Goal: Check status: Check status

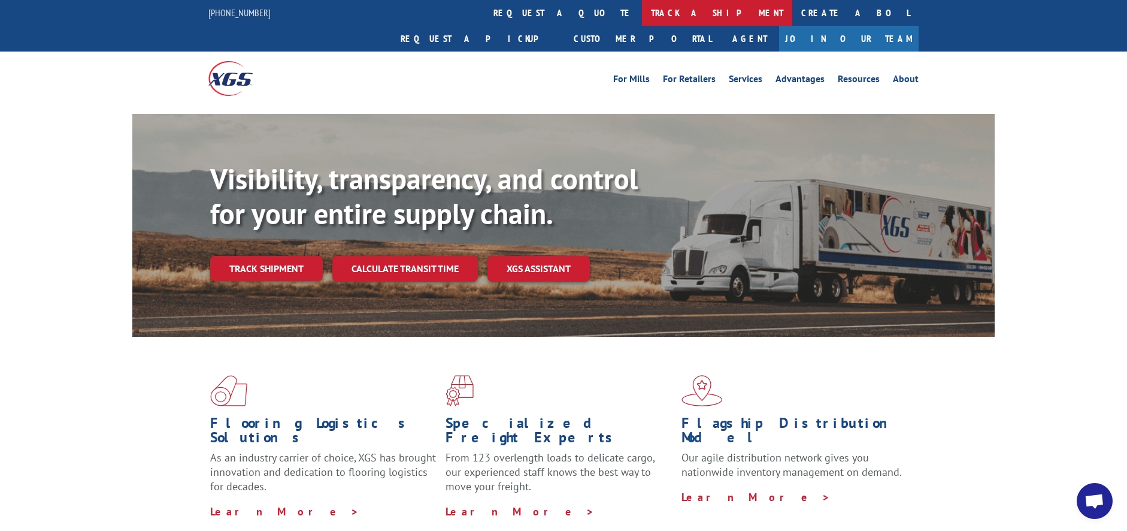
click at [642, 14] on link "track a shipment" at bounding box center [717, 13] width 150 height 26
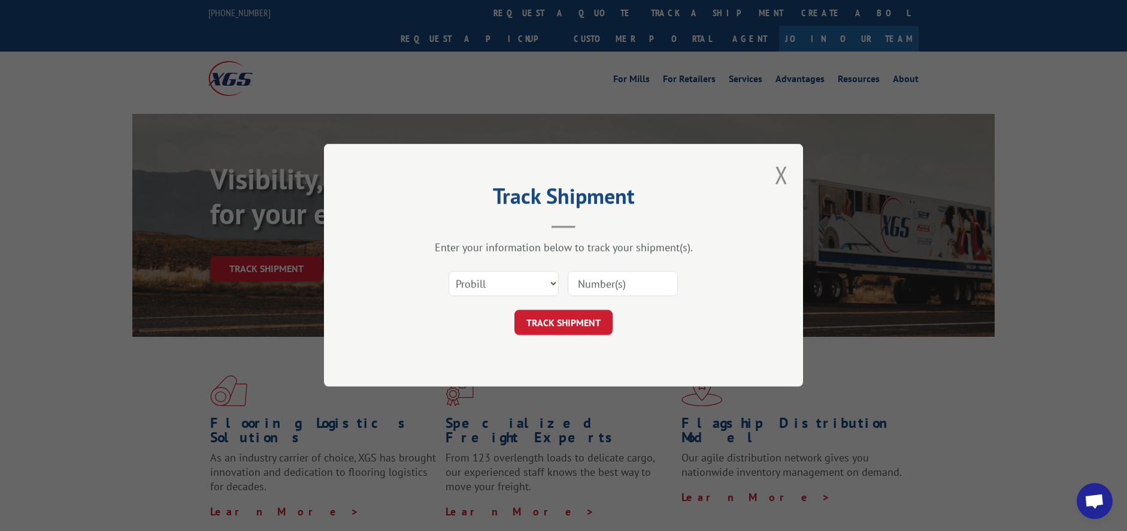
click at [625, 283] on input at bounding box center [623, 283] width 110 height 25
paste input "INS0054390343"
click at [605, 279] on input "INS0054390343" at bounding box center [623, 283] width 110 height 25
click at [605, 281] on input "INS0054390343" at bounding box center [623, 283] width 110 height 25
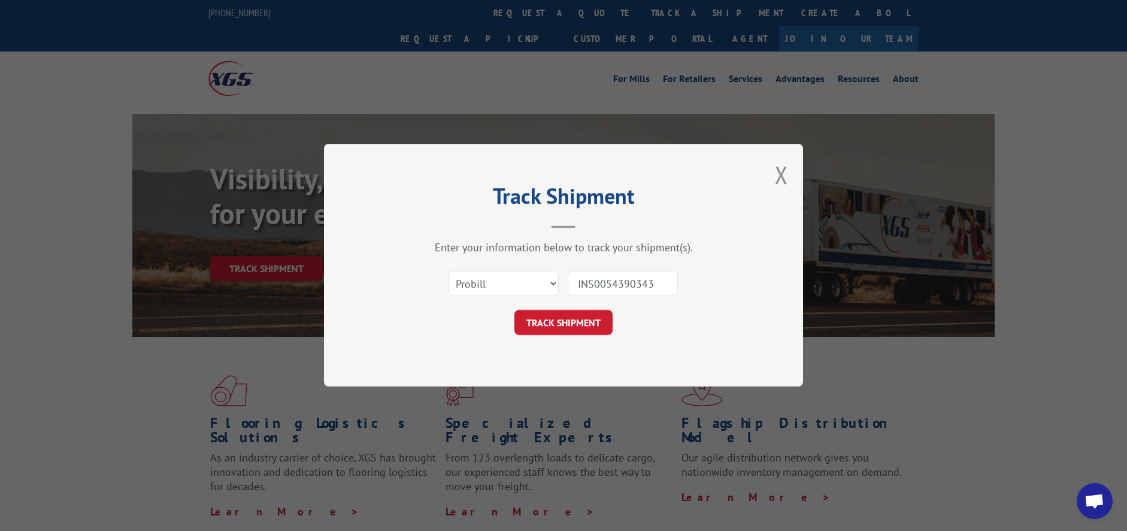
click at [605, 281] on input "INS0054390343" at bounding box center [623, 283] width 110 height 25
paste input "17496906"
type input "17496906"
click at [573, 323] on button "TRACK SHIPMENT" at bounding box center [564, 322] width 98 height 25
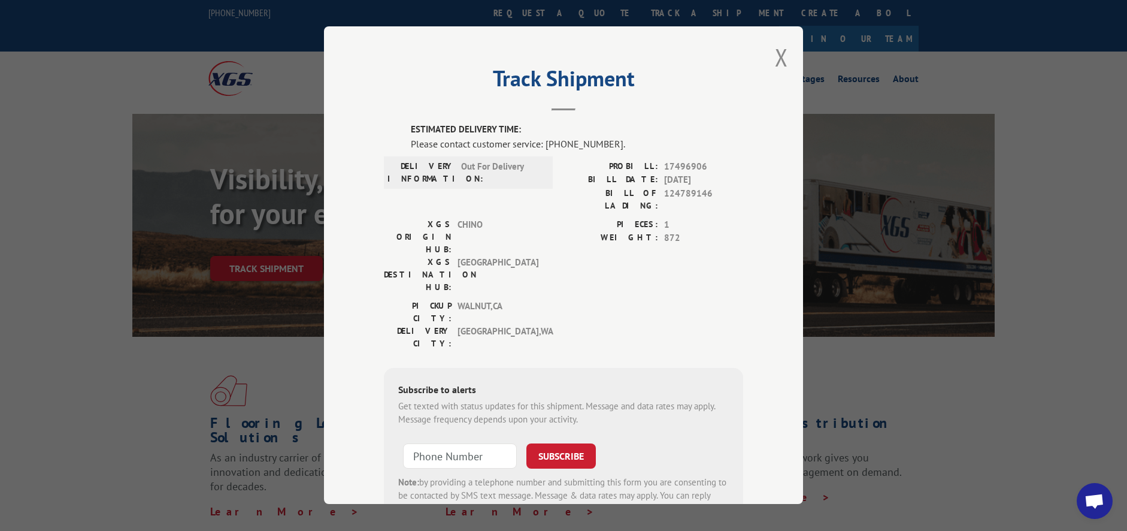
click at [1093, 495] on span "Open chat" at bounding box center [1095, 502] width 20 height 17
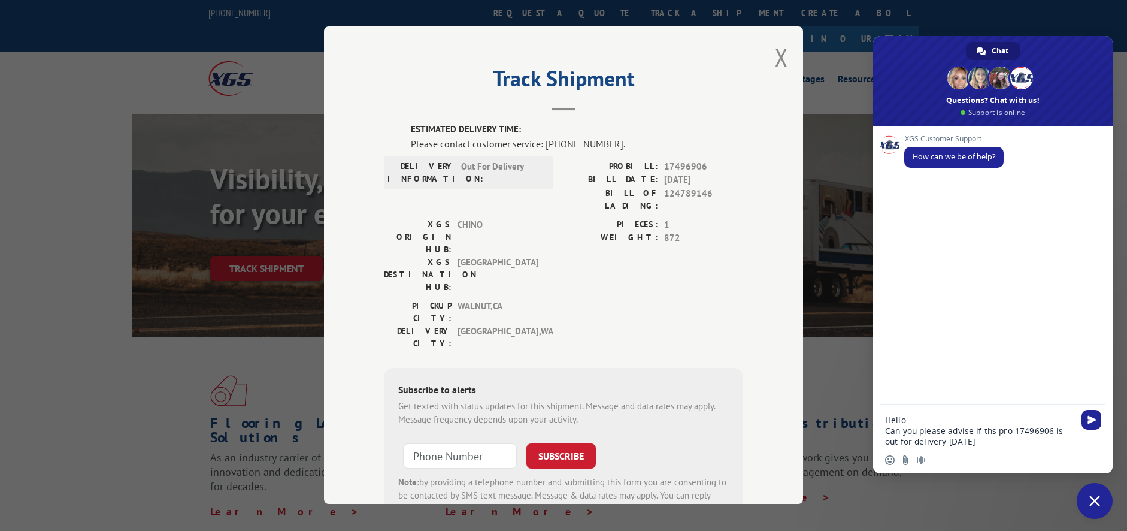
type textarea "Hello Can you please advise if ths pro 17496906 is out for delivery [DATE]."
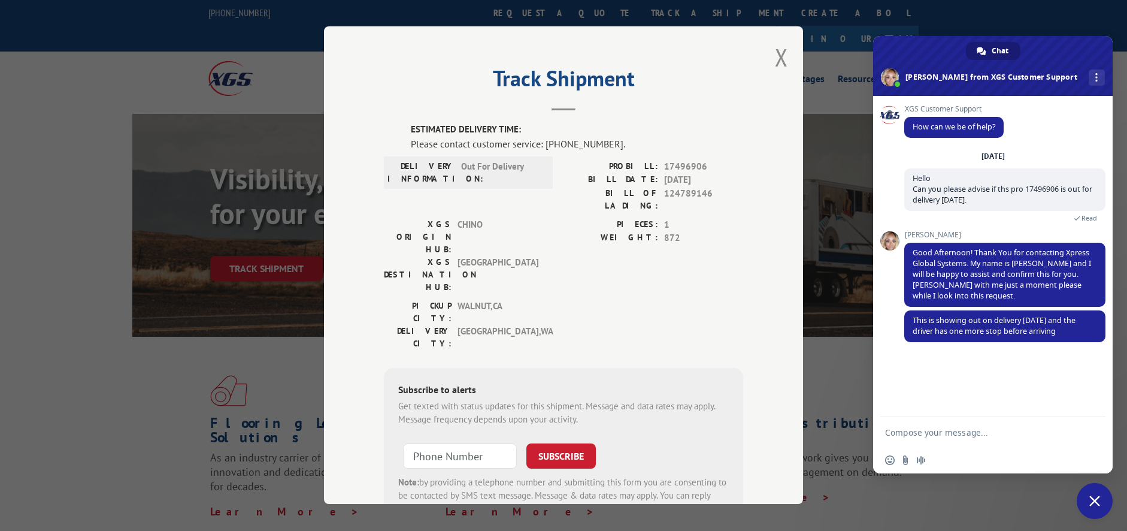
click at [920, 375] on div "XGS Customer Support How can we be of help? [DATE] Hello Can you please advise …" at bounding box center [993, 256] width 240 height 321
click at [948, 431] on textarea "Compose your message..." at bounding box center [979, 432] width 189 height 11
type textarea "Ok noted, ty very much"
click at [969, 380] on div "Ok noted, ty very much Just now Sending" at bounding box center [1005, 374] width 201 height 48
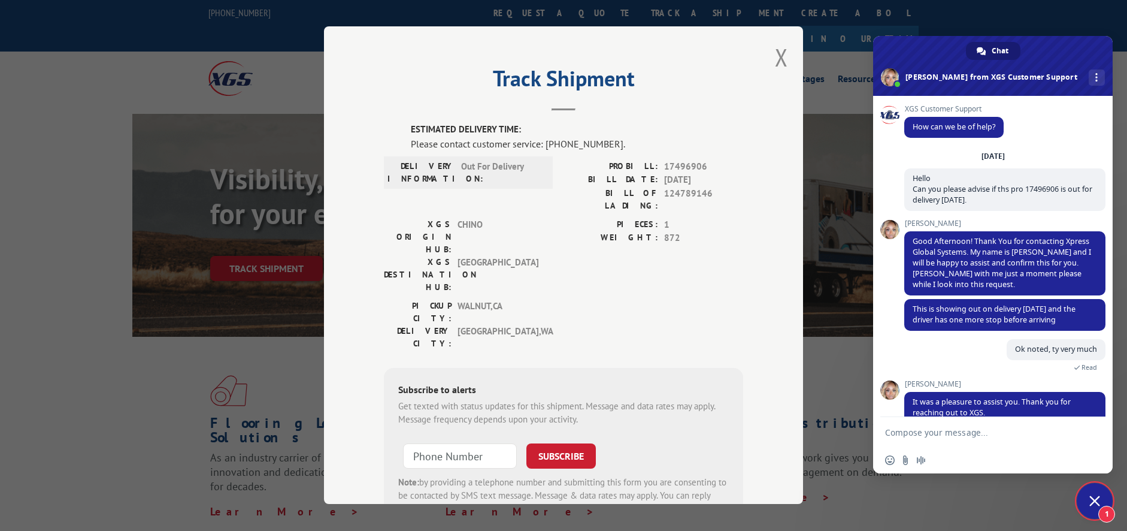
scroll to position [89, 0]
